Goal: Find specific page/section: Find specific page/section

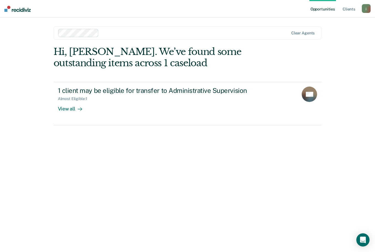
click at [76, 111] on link "1 client may be eligible for transfer to Administrative Supervision Almost Elig…" at bounding box center [188, 103] width 268 height 43
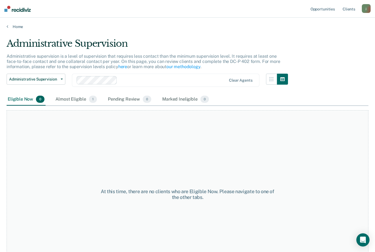
click at [86, 96] on div "Almost Eligible 1" at bounding box center [76, 99] width 44 height 12
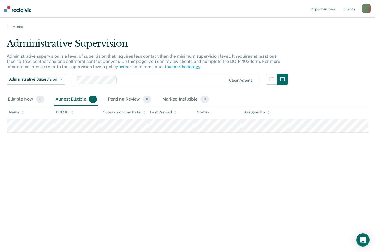
click at [134, 99] on div "Pending Review 0" at bounding box center [130, 99] width 46 height 12
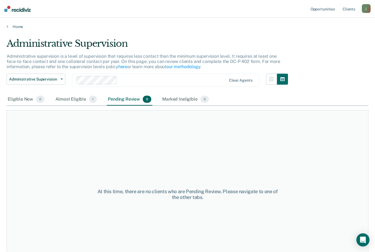
click at [181, 101] on div "Marked Ineligible 0" at bounding box center [185, 99] width 49 height 12
click at [88, 102] on div "Almost Eligible 1" at bounding box center [76, 99] width 44 height 12
